Goal: Task Accomplishment & Management: Use online tool/utility

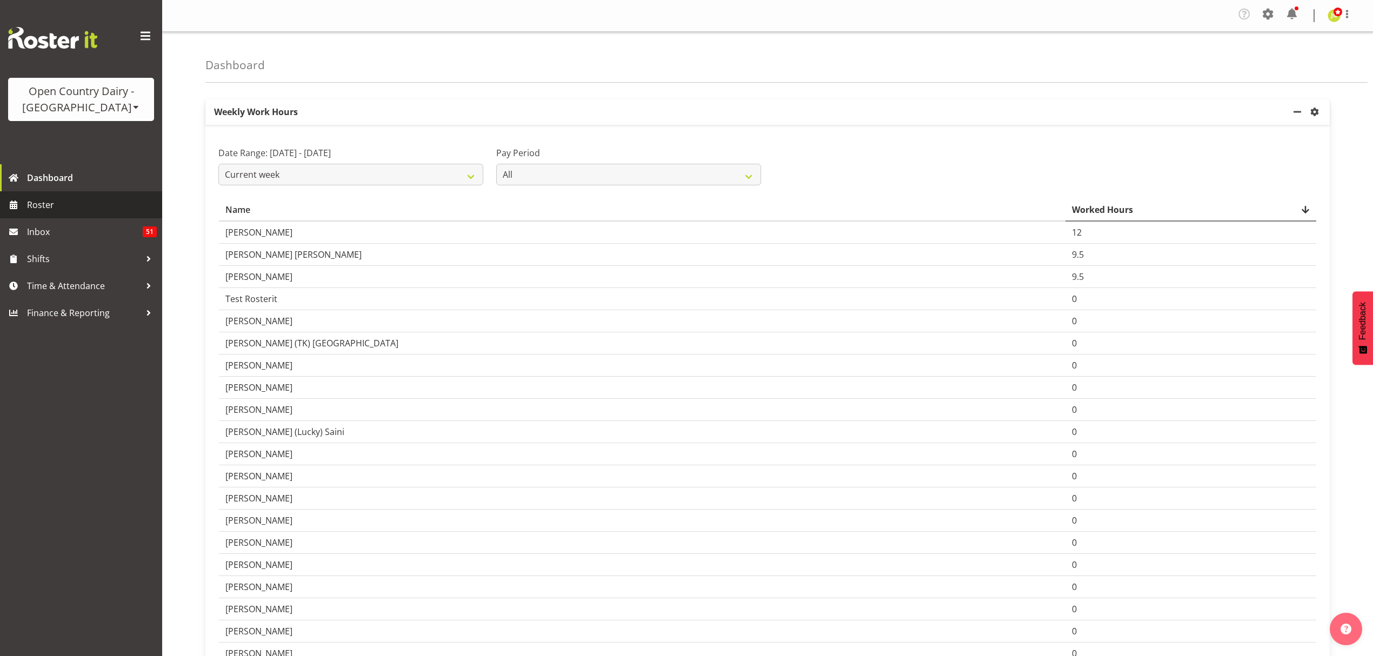
click at [79, 210] on span "Roster" at bounding box center [92, 205] width 130 height 16
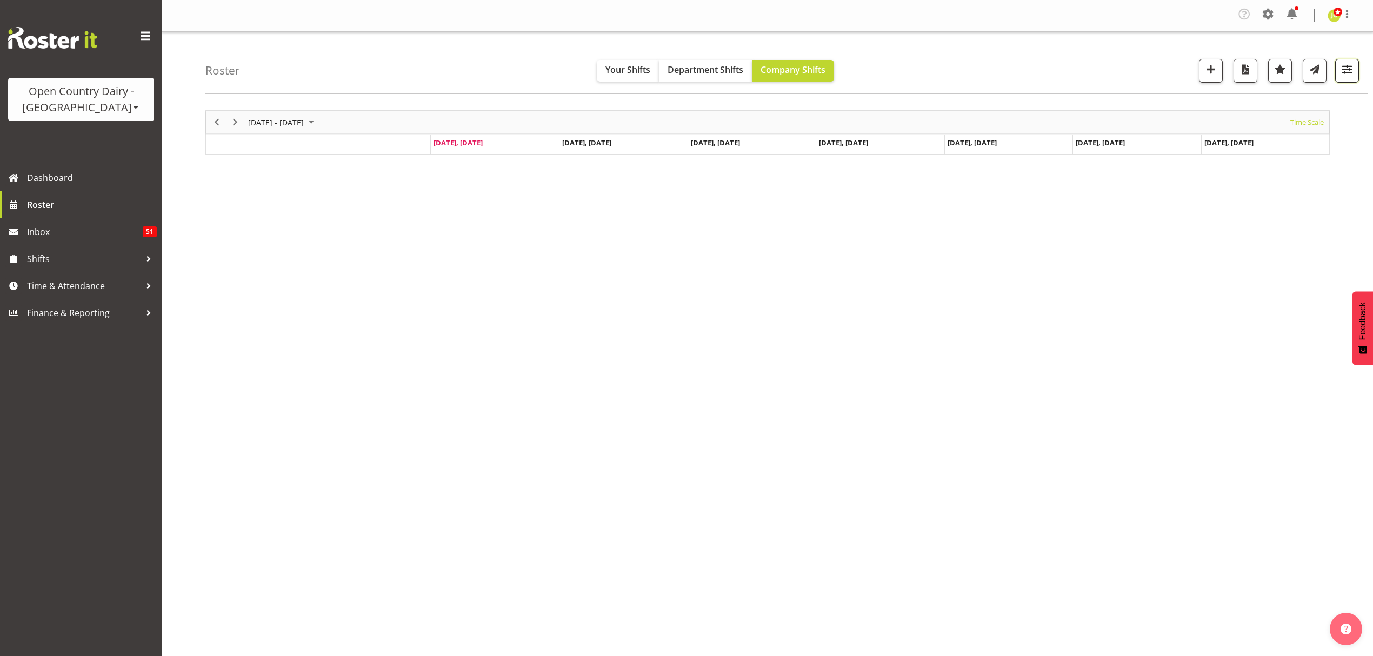
click at [1350, 63] on span "button" at bounding box center [1347, 69] width 14 height 14
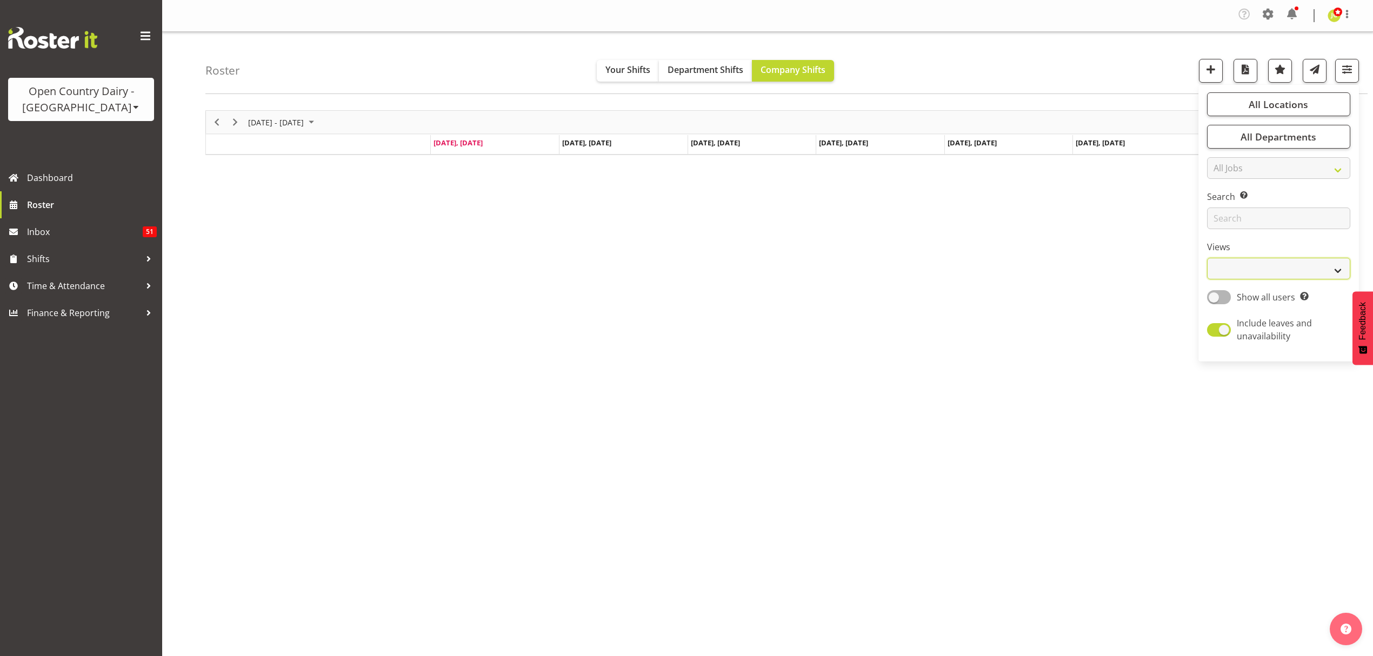
click at [1295, 262] on select "Staff Role Shift - Horizontal Shift - Vertical Staff - Location" at bounding box center [1278, 269] width 143 height 22
select select "shift"
click at [1207, 258] on select "Staff Role Shift - Horizontal Shift - Vertical Staff - Location" at bounding box center [1278, 269] width 143 height 22
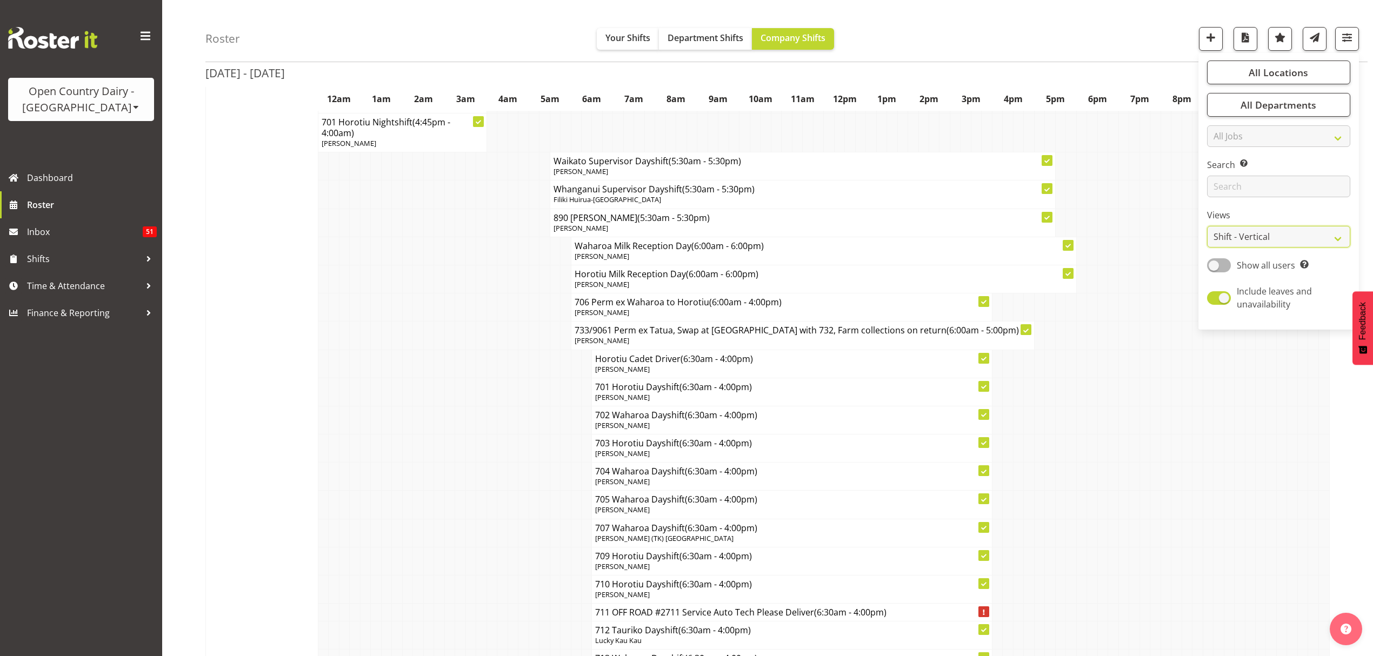
scroll to position [5620, 0]
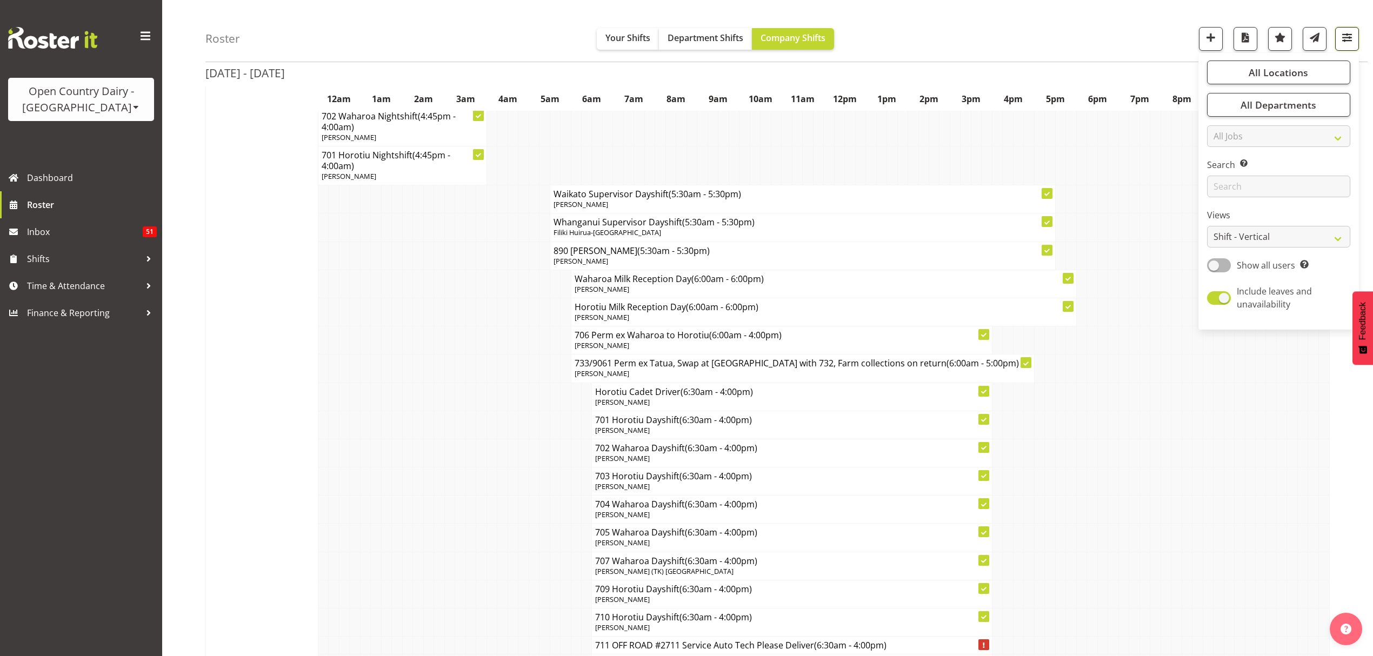
click at [1351, 30] on span "button" at bounding box center [1347, 37] width 14 height 14
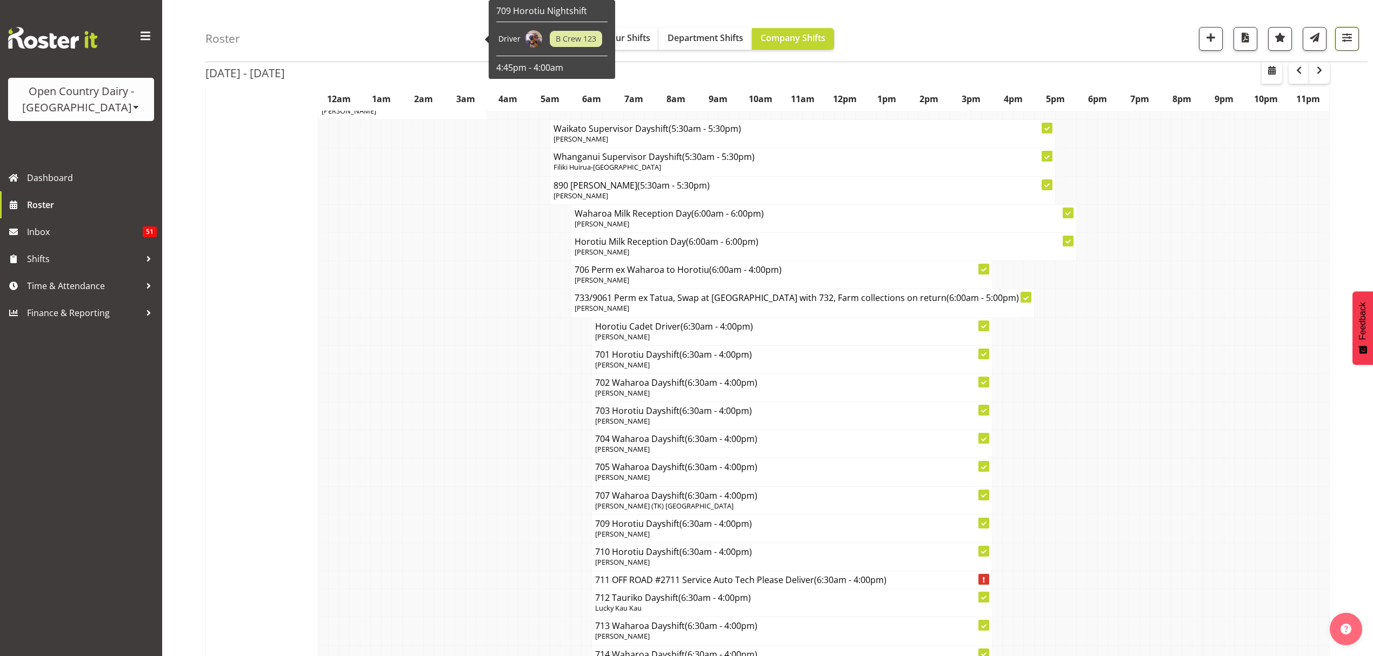
scroll to position [5764, 0]
